Goal: Entertainment & Leisure: Consume media (video, audio)

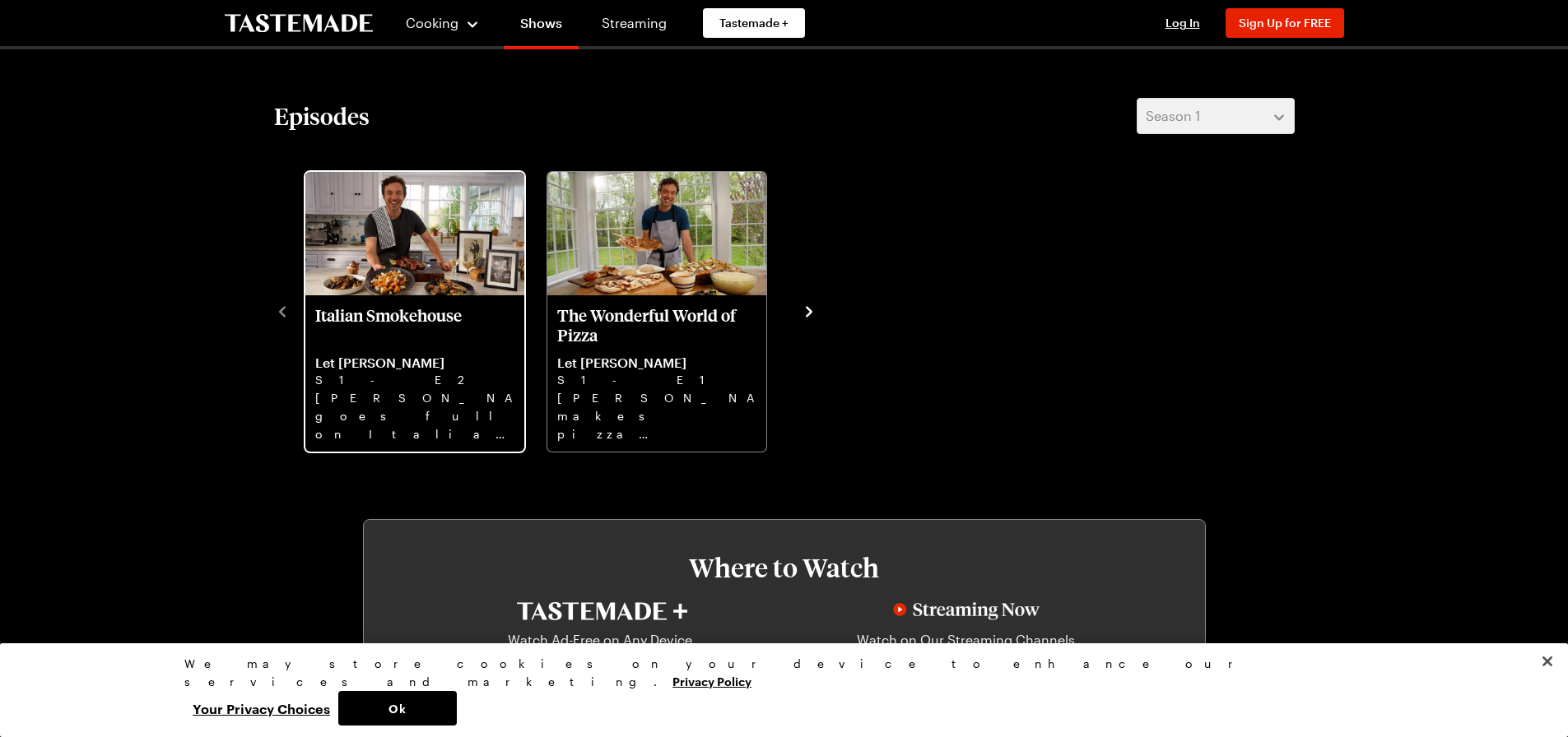
scroll to position [576, 0]
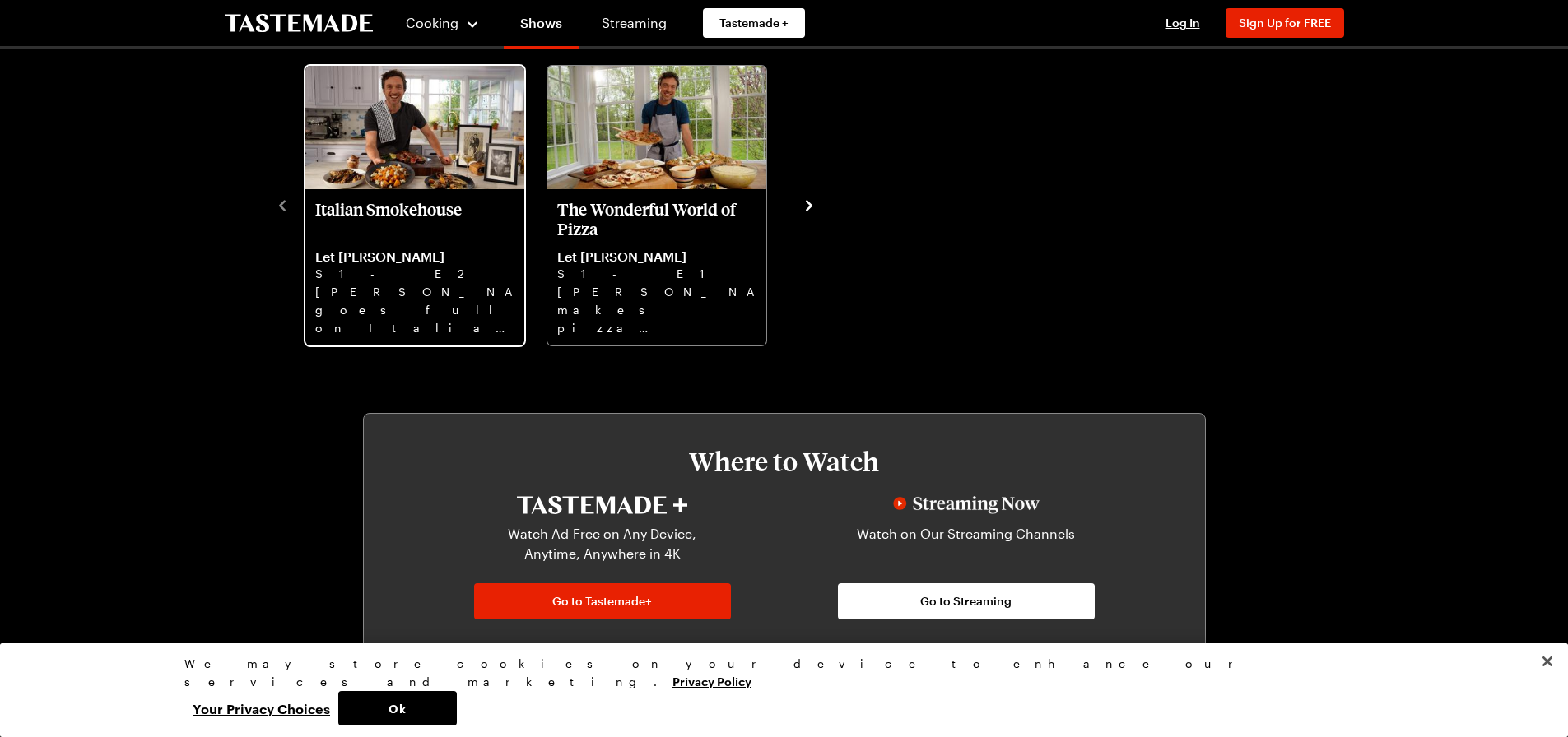
click at [421, 320] on p "[PERSON_NAME] goes full on Italian steakhouse with Treviso salad, ice cold mart…" at bounding box center [415, 309] width 199 height 52
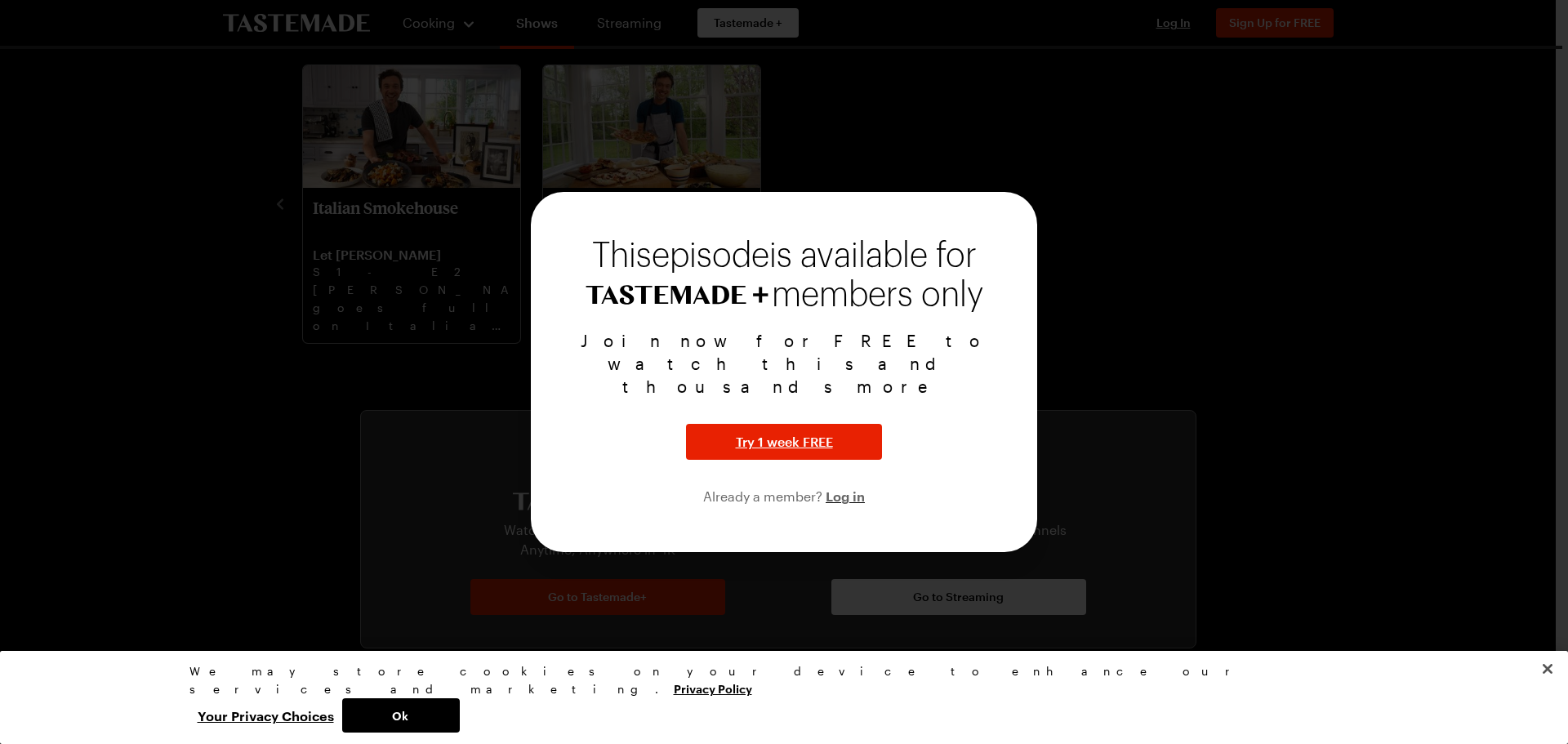
click at [1243, 279] on div at bounding box center [784, 372] width 1568 height 744
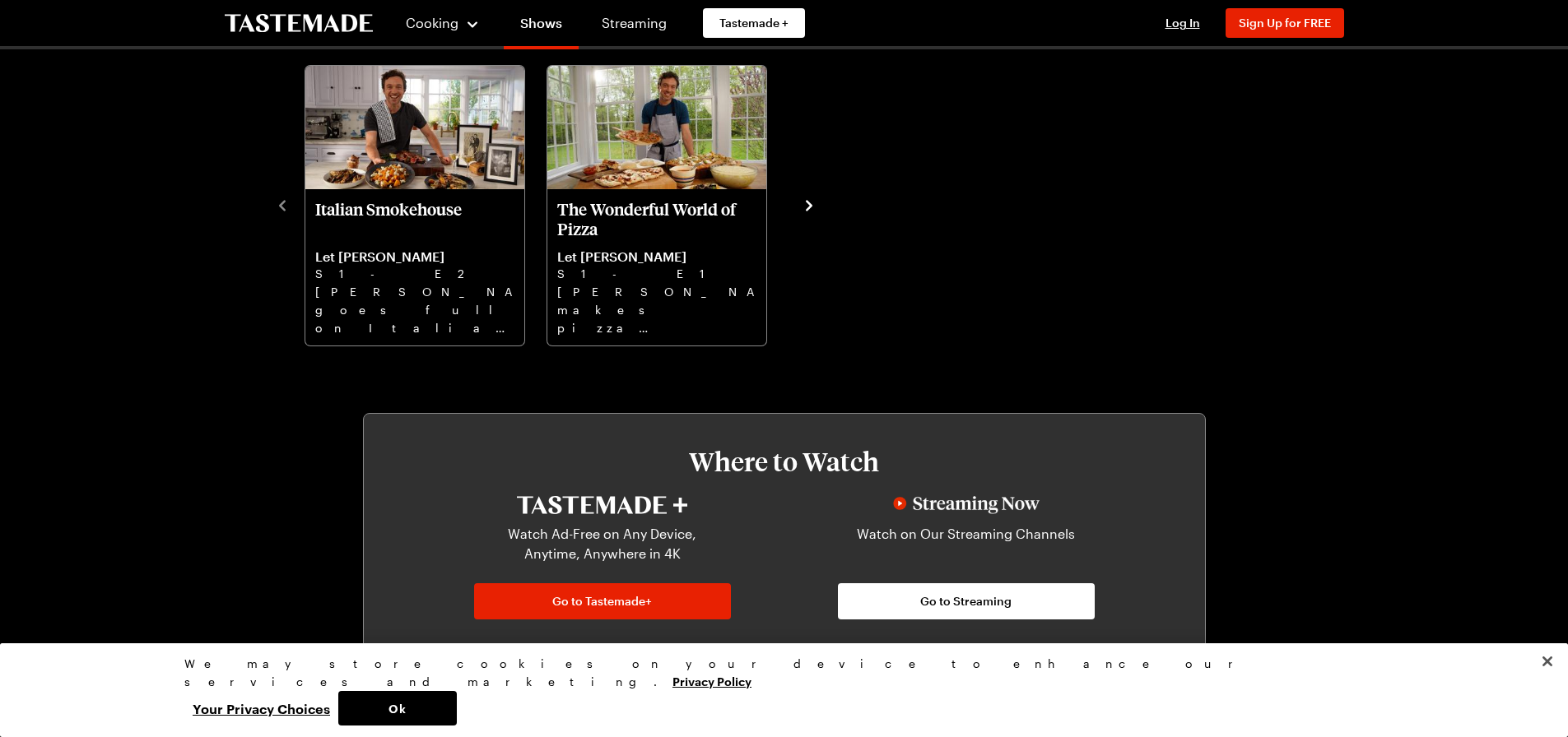
click at [806, 207] on icon "navigate to next item" at bounding box center [808, 206] width 17 height 17
click at [456, 703] on button "Ok" at bounding box center [397, 709] width 118 height 35
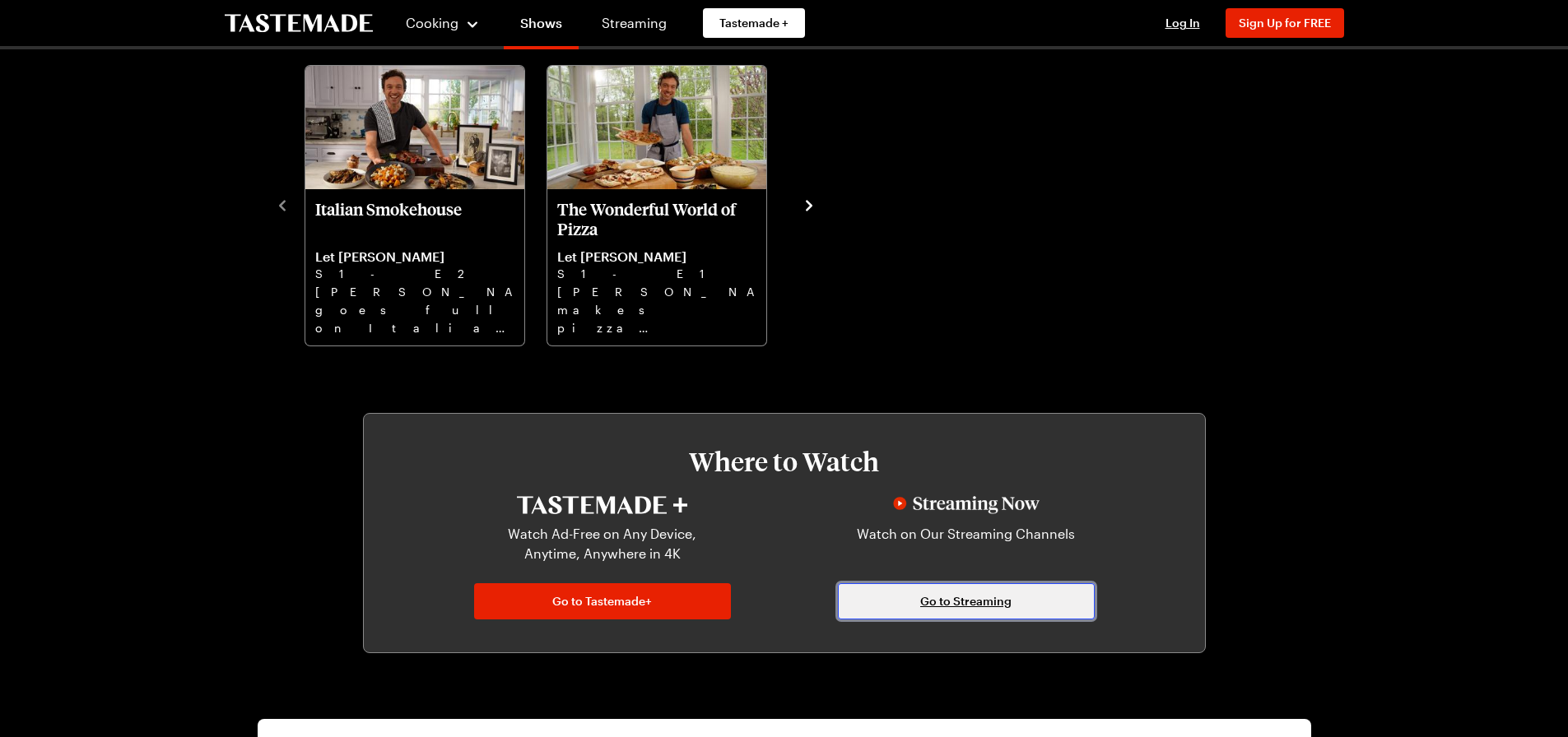
click at [959, 606] on span "Go to Streaming" at bounding box center [965, 601] width 91 height 17
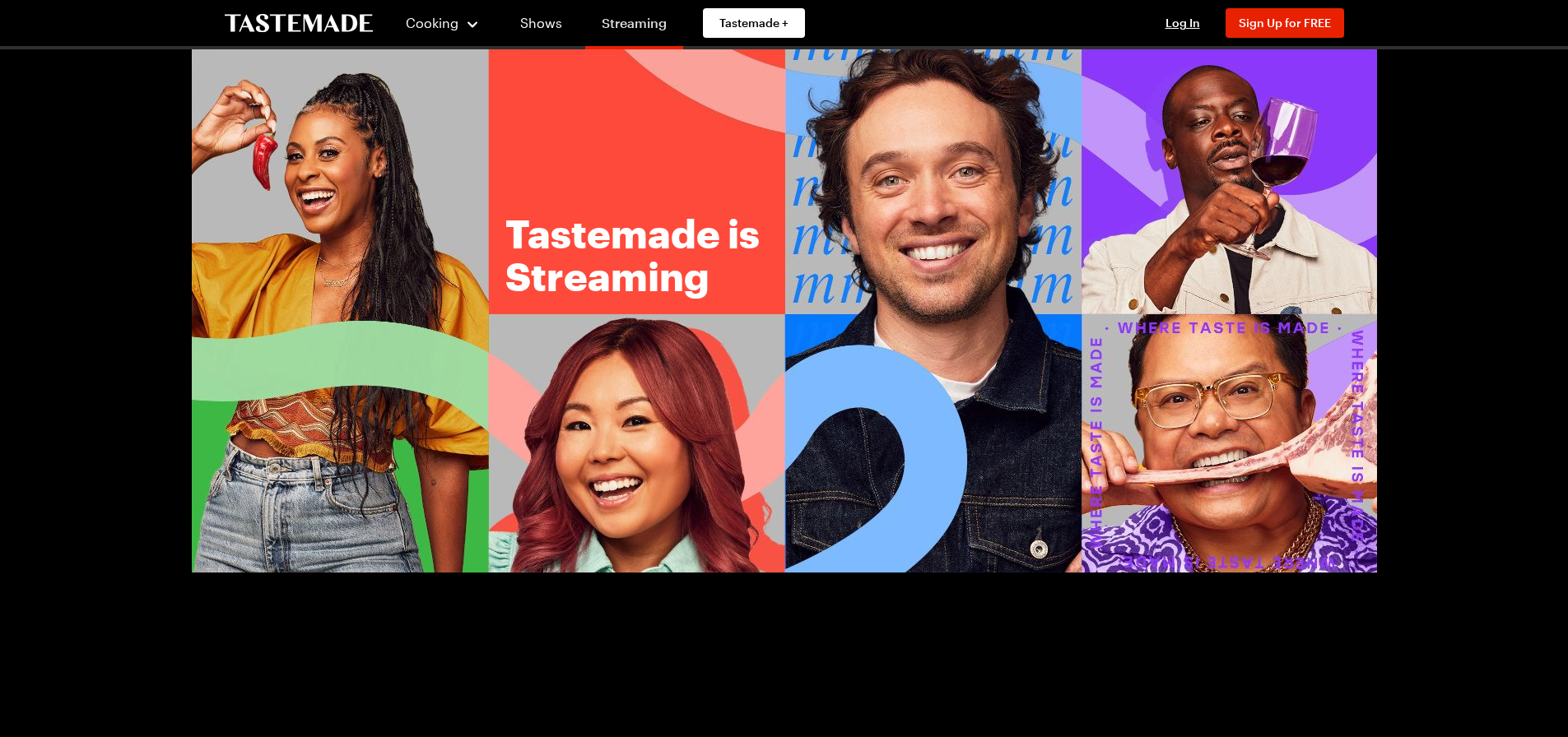
click at [638, 24] on link "Streaming" at bounding box center [634, 26] width 98 height 46
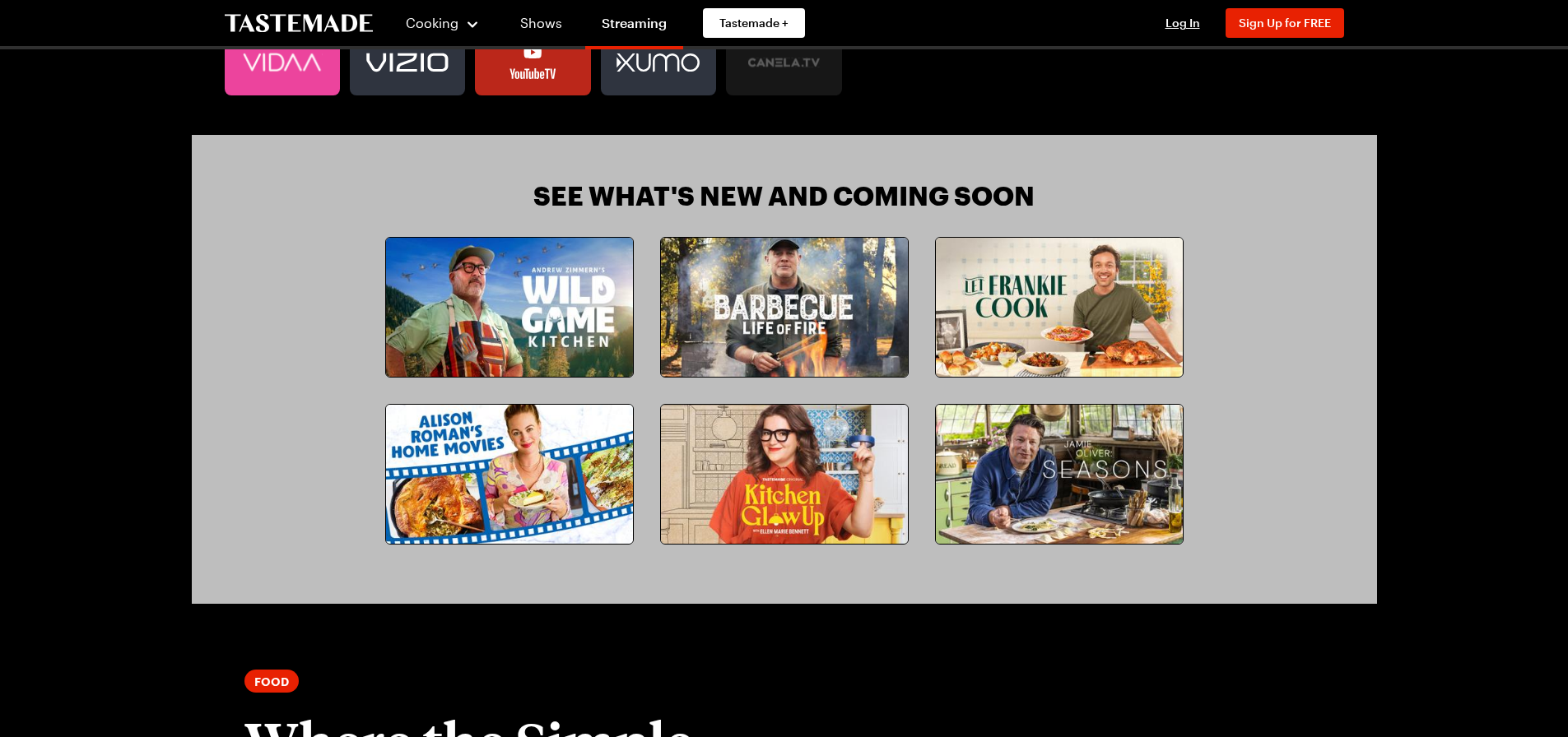
scroll to position [1399, 0]
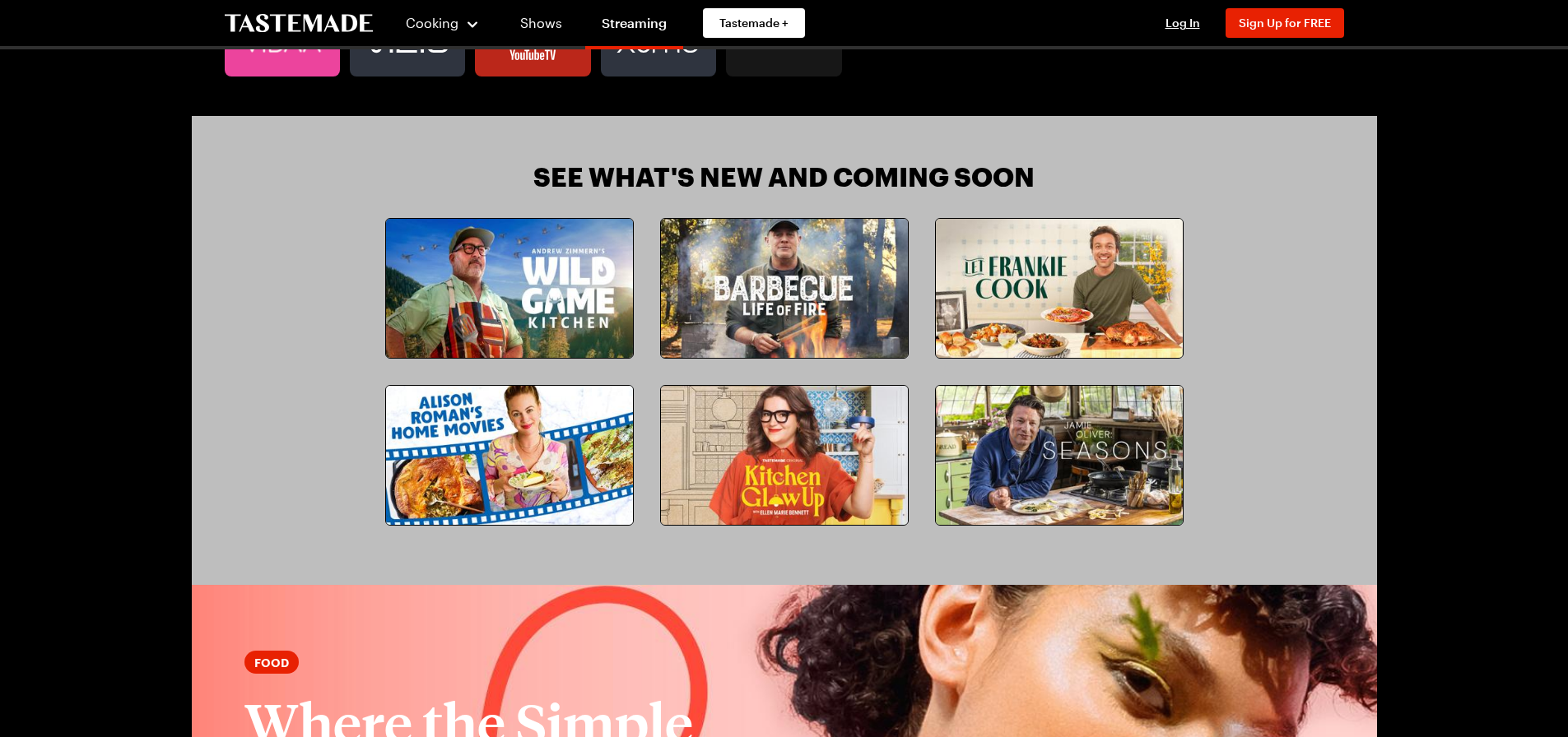
click at [986, 297] on img at bounding box center [1058, 288] width 247 height 139
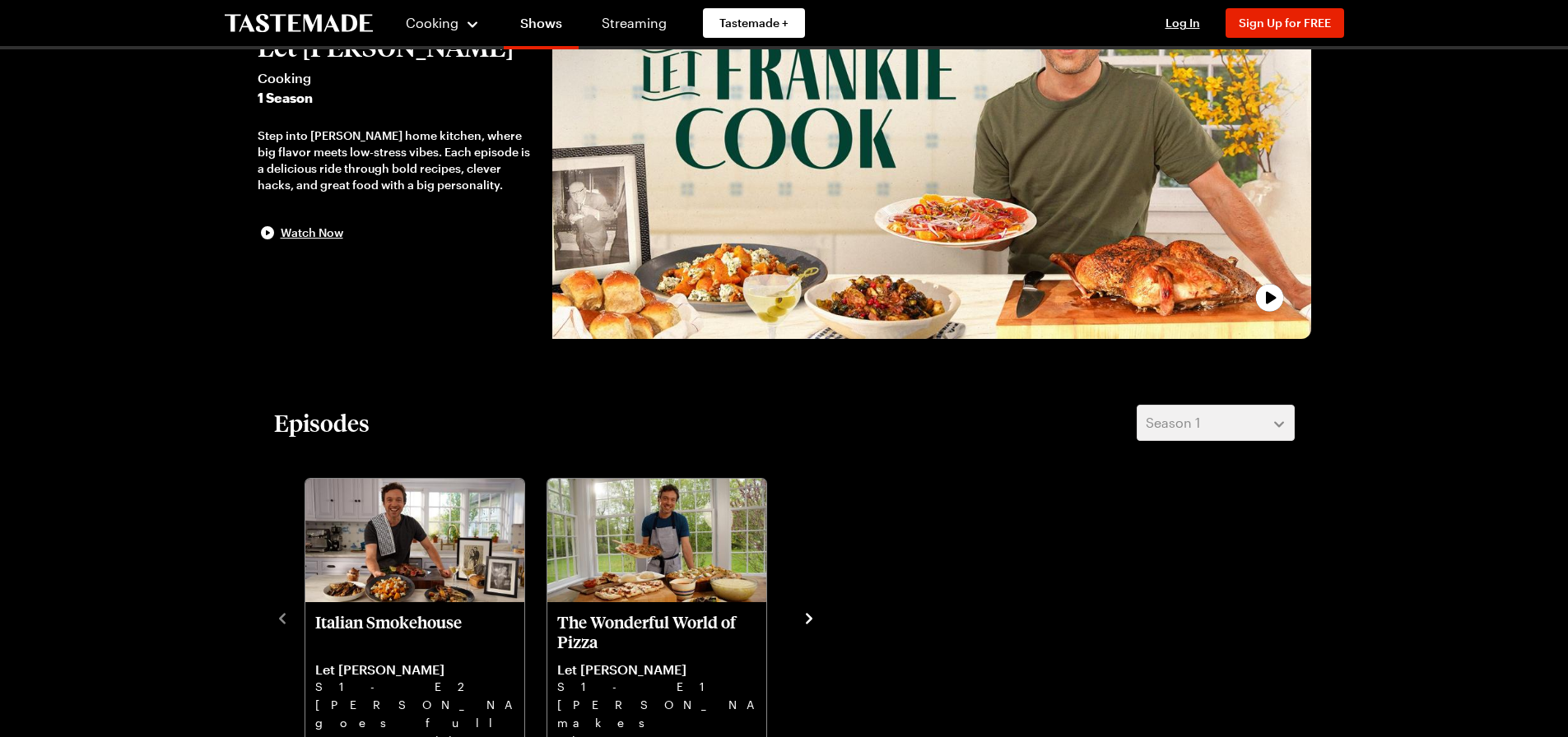
scroll to position [165, 0]
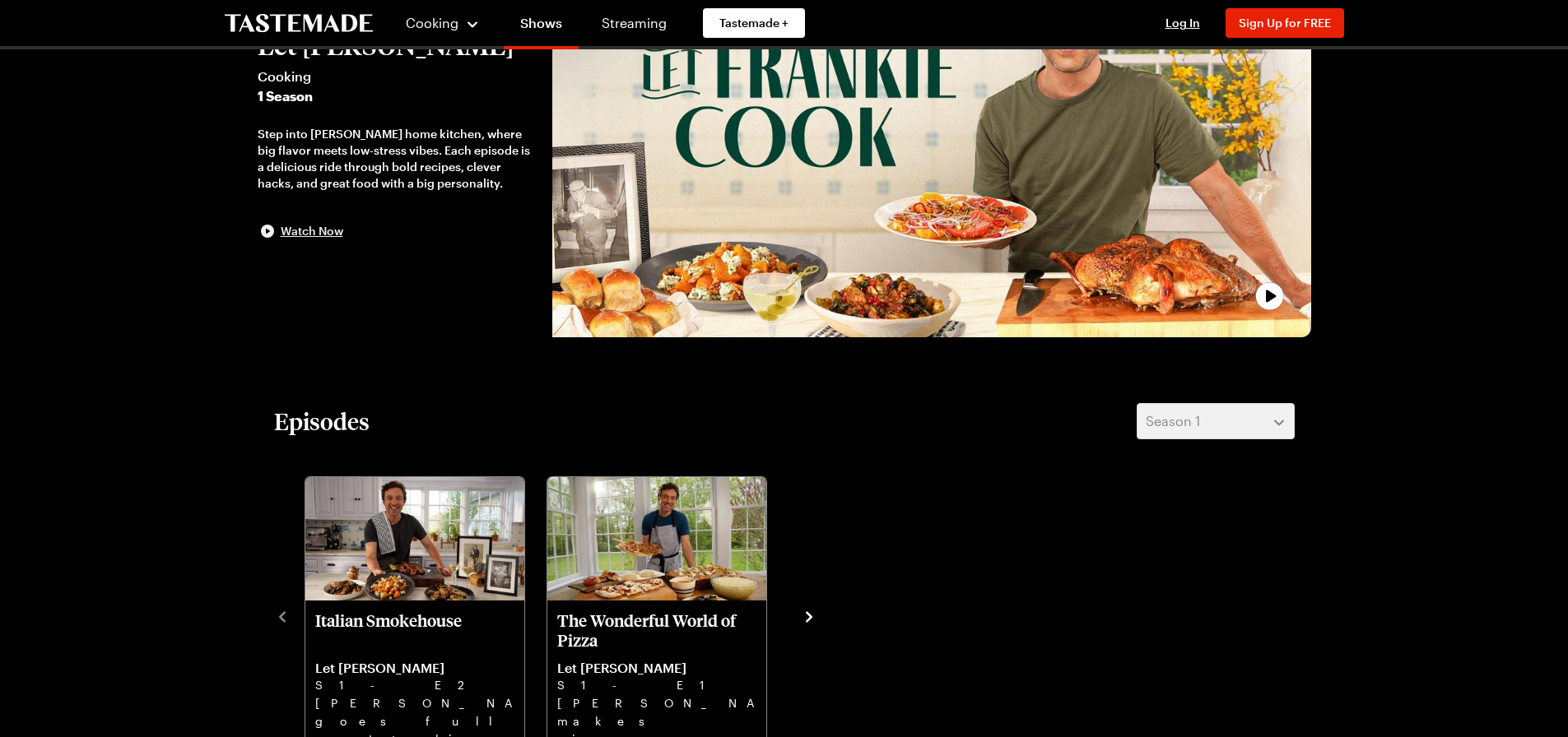
click at [292, 229] on span "Watch Now" at bounding box center [312, 231] width 63 height 17
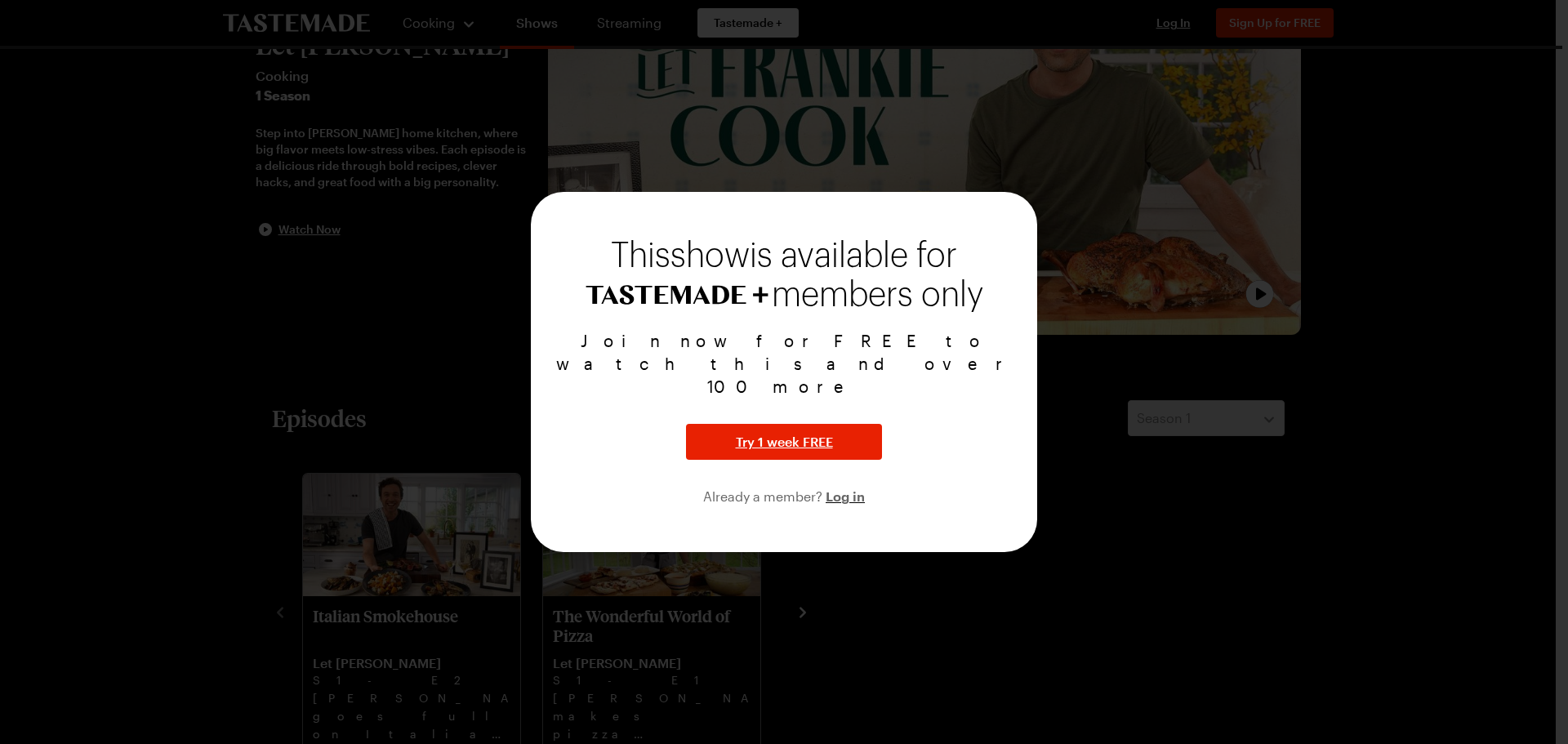
drag, startPoint x: 1162, startPoint y: 649, endPoint x: 1154, endPoint y: 638, distance: 13.6
click at [1160, 645] on div at bounding box center [784, 372] width 1568 height 744
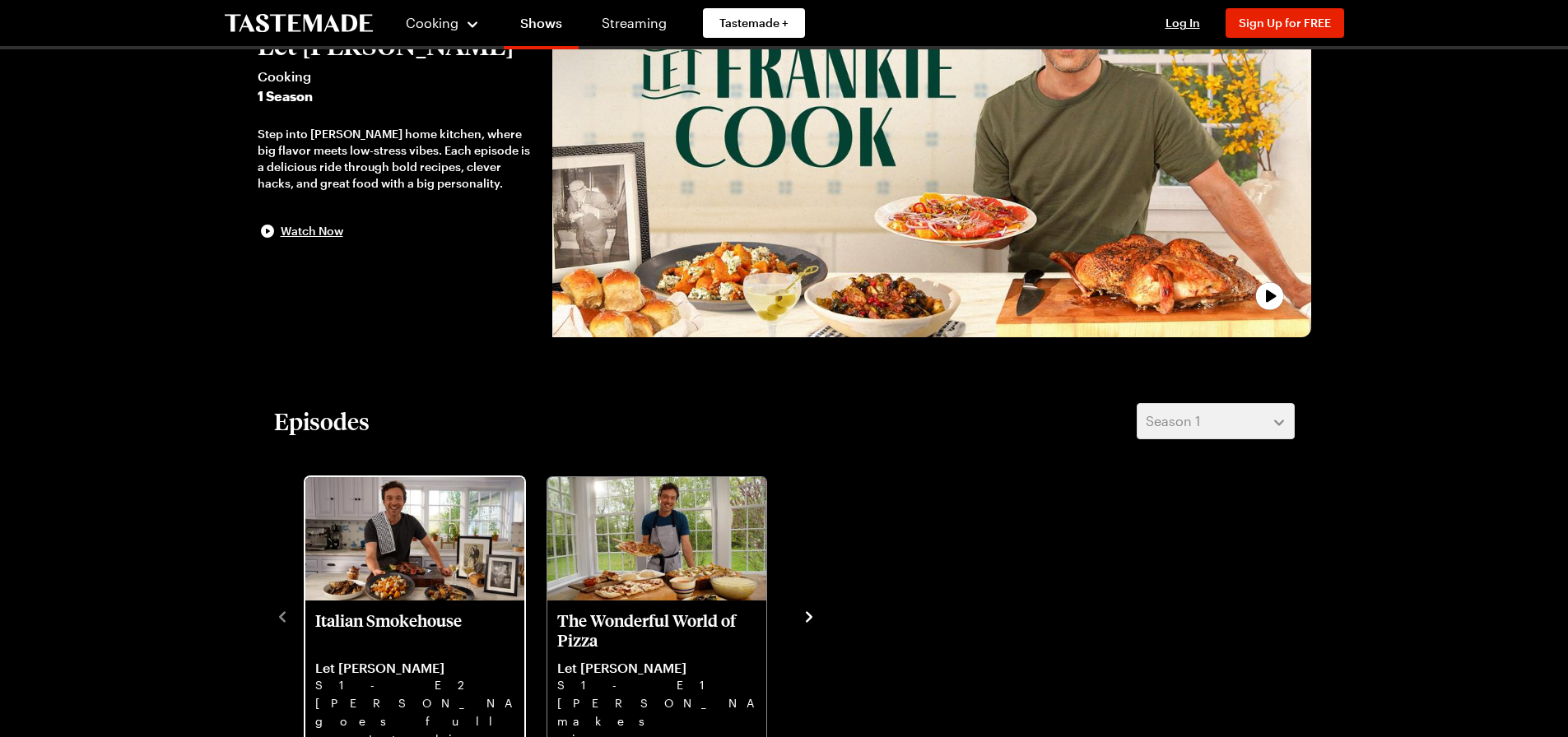
click at [404, 588] on img "Italian Smokehouse" at bounding box center [414, 539] width 219 height 124
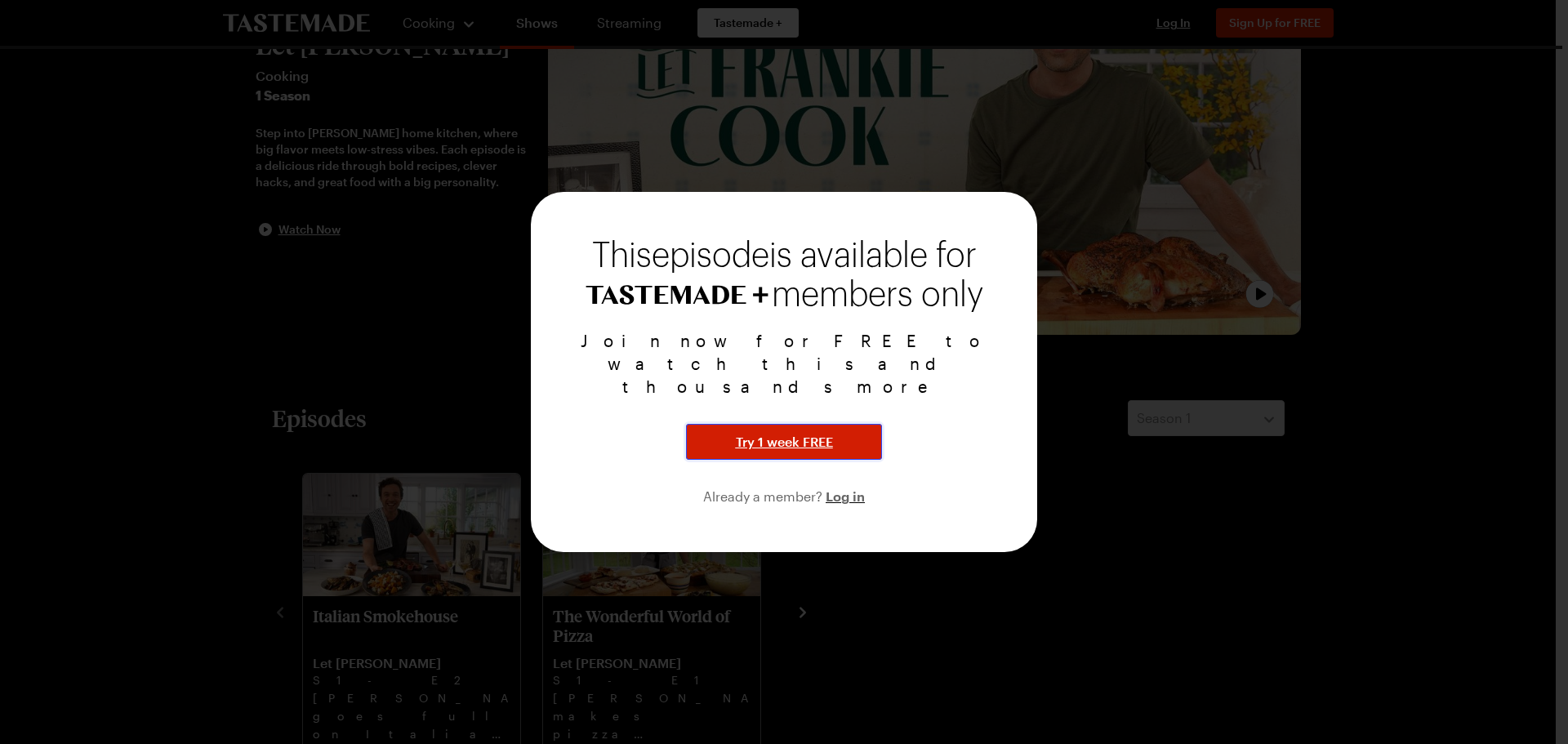
click at [773, 432] on span "Try 1 week FREE" at bounding box center [784, 442] width 97 height 20
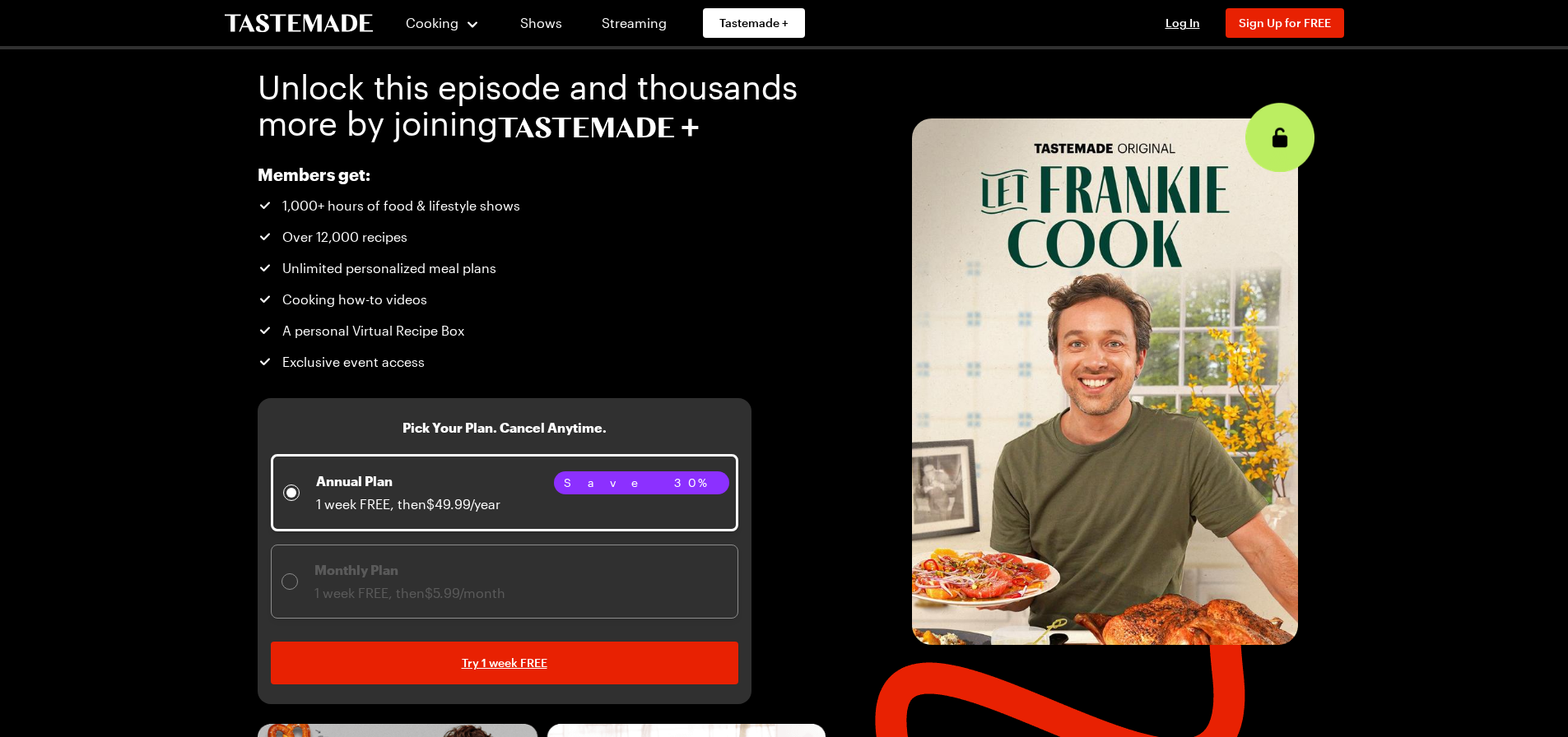
click at [289, 579] on div at bounding box center [289, 581] width 10 height 10
